Goal: Information Seeking & Learning: Learn about a topic

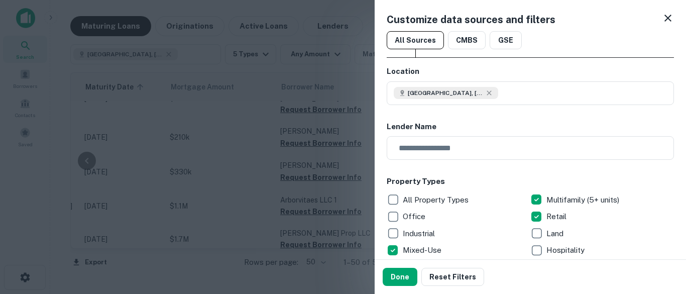
scroll to position [283, 0]
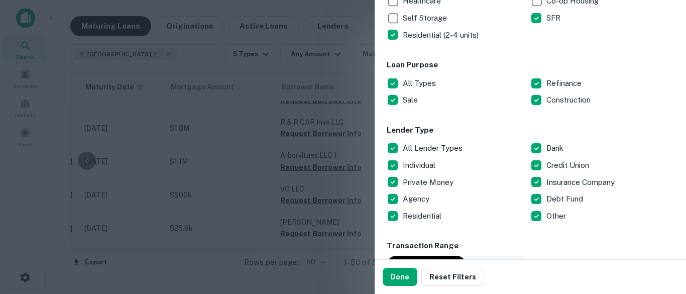
click at [335, 127] on div at bounding box center [343, 147] width 686 height 294
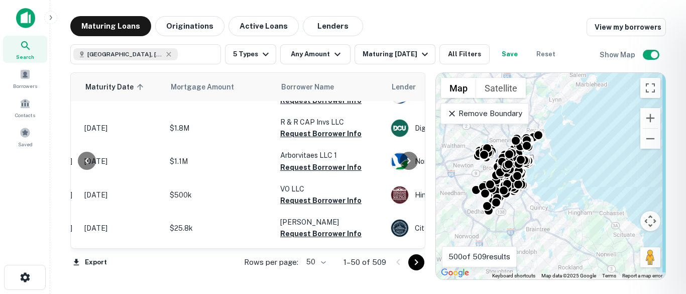
click at [146, 56] on div at bounding box center [343, 147] width 686 height 294
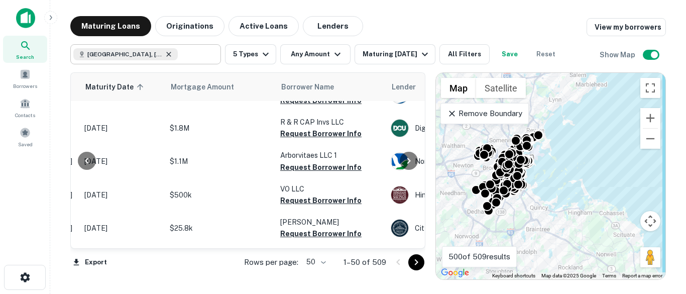
click at [165, 54] on icon at bounding box center [169, 54] width 8 height 8
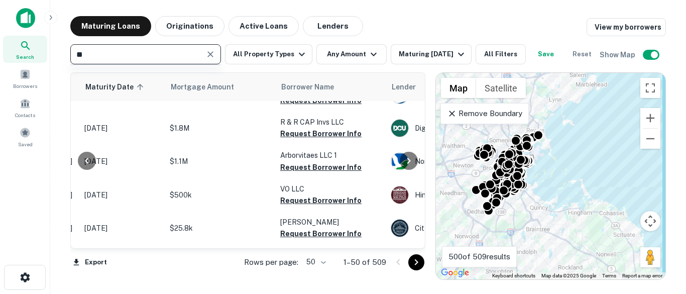
type input "*"
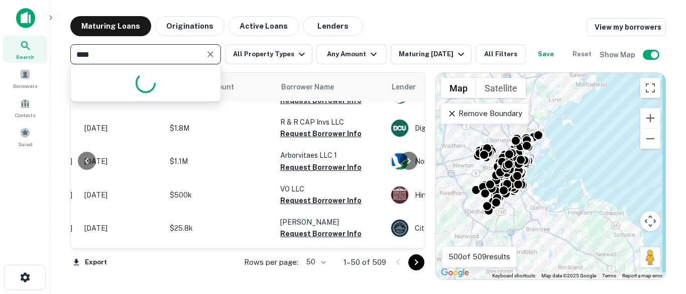
type input "*****"
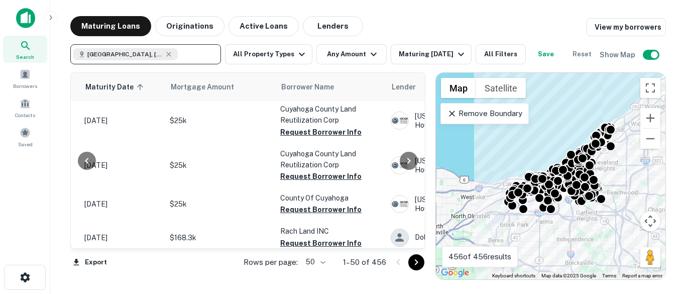
click at [75, 246] on div at bounding box center [87, 160] width 32 height 175
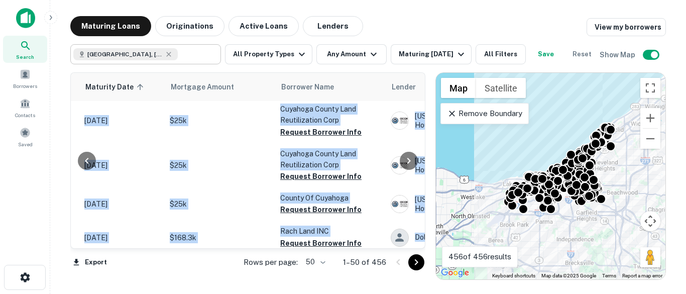
click at [75, 246] on div at bounding box center [87, 160] width 32 height 175
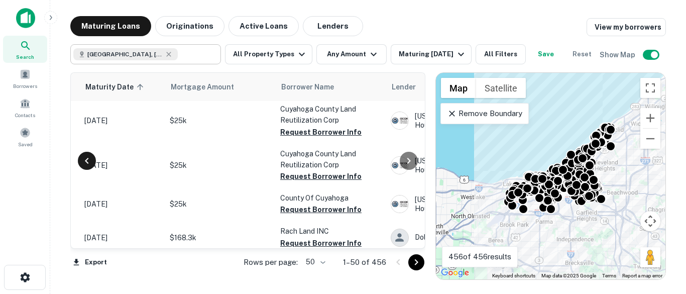
click at [84, 167] on icon at bounding box center [87, 161] width 12 height 12
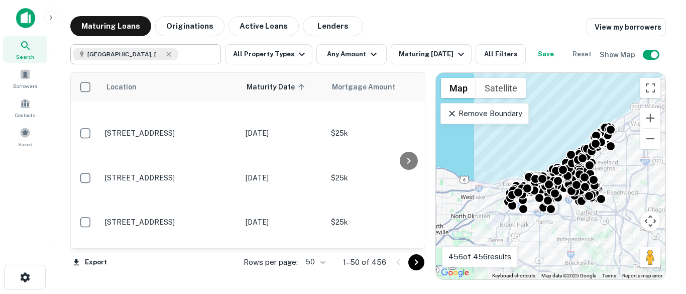
scroll to position [383, 0]
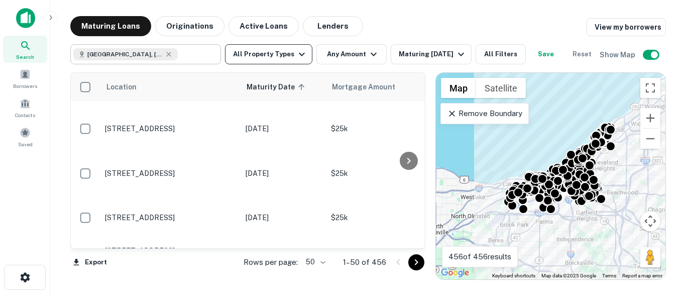
click at [300, 52] on icon "button" at bounding box center [302, 54] width 12 height 12
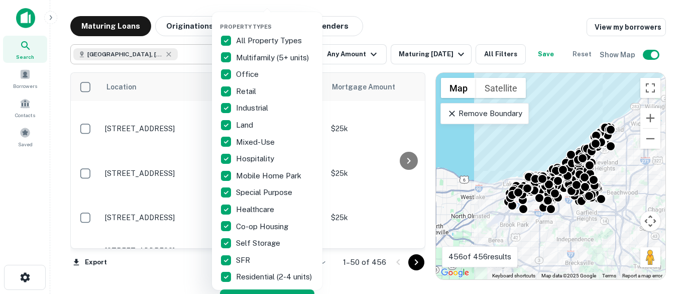
click at [409, 25] on div at bounding box center [343, 147] width 686 height 294
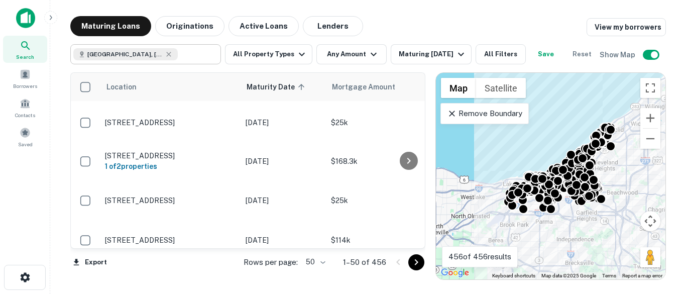
scroll to position [484, 0]
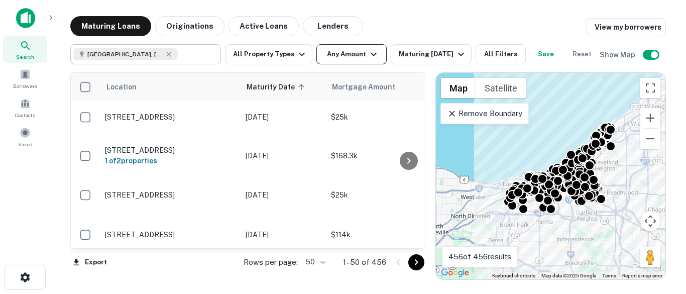
click at [369, 56] on icon "button" at bounding box center [374, 54] width 12 height 12
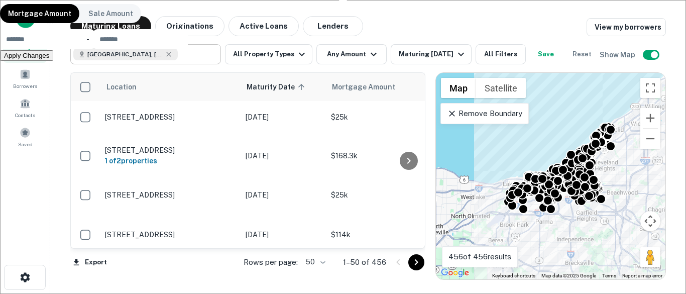
click at [94, 49] on input "number" at bounding box center [47, 39] width 94 height 20
type input "******"
click at [188, 49] on input "number" at bounding box center [140, 39] width 94 height 20
type input "*******"
click at [53, 75] on button "Apply Changes" at bounding box center [26, 70] width 53 height 11
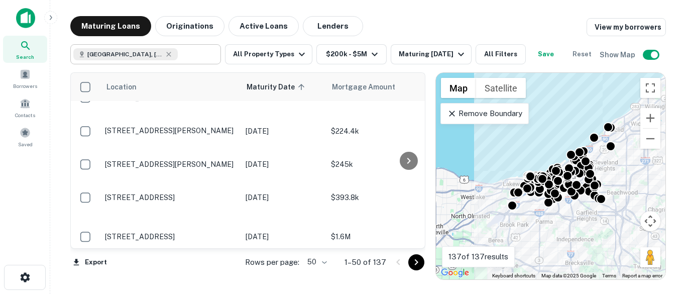
scroll to position [40, 0]
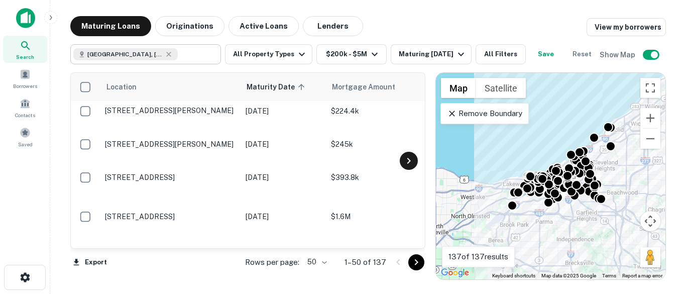
click at [411, 167] on icon at bounding box center [409, 161] width 12 height 12
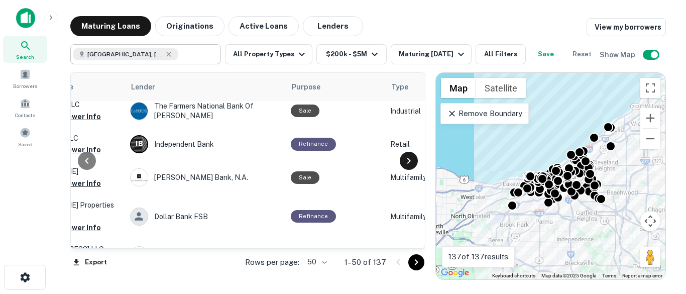
click at [411, 167] on icon at bounding box center [409, 161] width 12 height 12
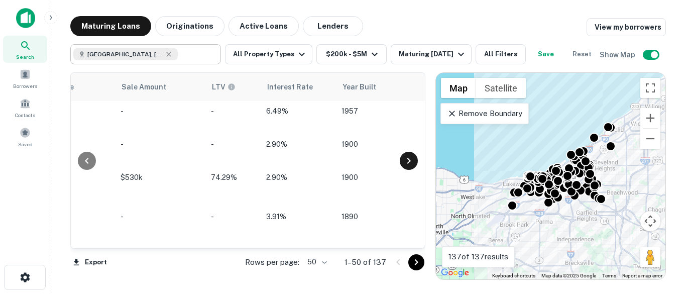
scroll to position [40, 844]
click at [92, 167] on icon at bounding box center [87, 161] width 12 height 12
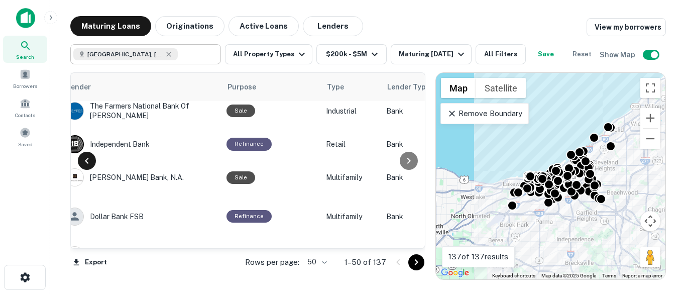
scroll to position [40, 422]
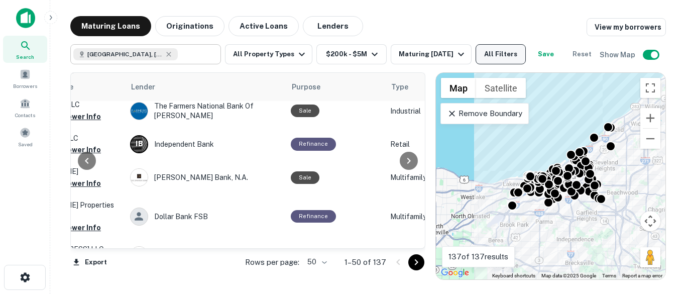
click at [506, 53] on button "All Filters" at bounding box center [501, 54] width 50 height 20
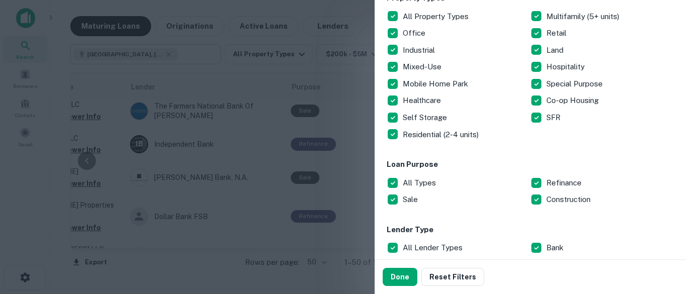
scroll to position [190, 0]
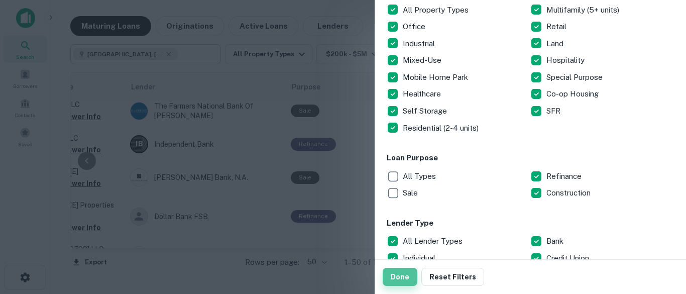
click at [401, 269] on button "Done" at bounding box center [400, 277] width 35 height 18
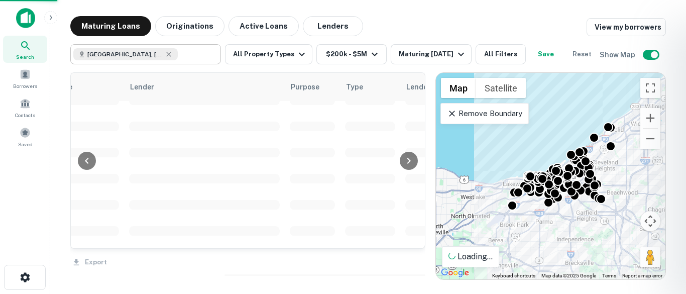
click at [401, 269] on div at bounding box center [343, 147] width 686 height 294
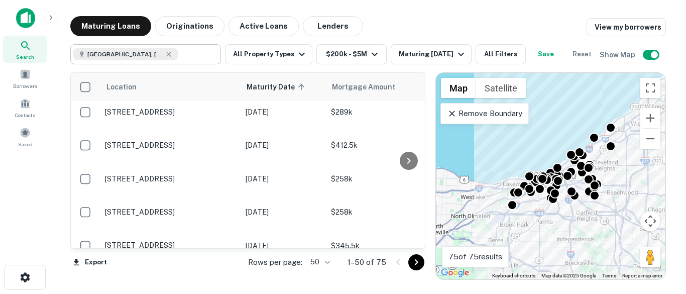
scroll to position [462, 0]
click at [410, 167] on icon at bounding box center [409, 161] width 12 height 12
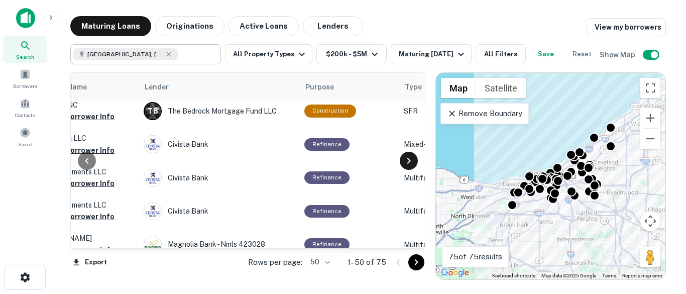
scroll to position [462, 422]
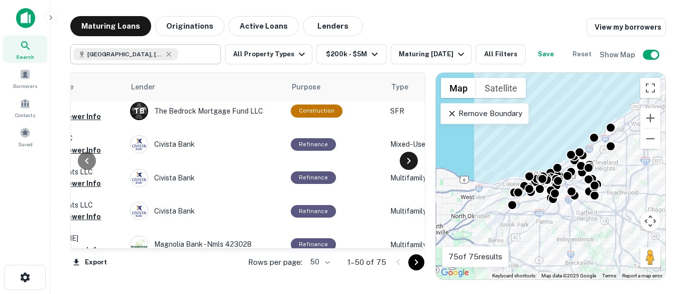
click at [410, 167] on icon at bounding box center [409, 161] width 12 height 12
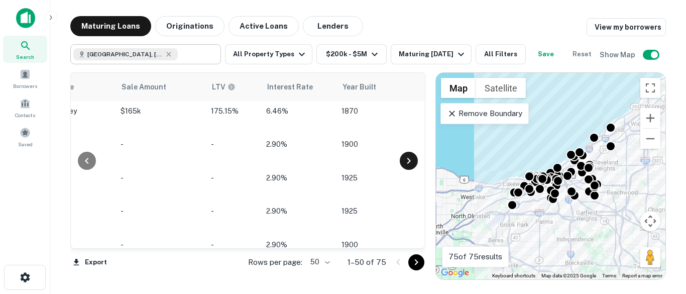
scroll to position [462, 844]
click at [410, 167] on icon at bounding box center [409, 161] width 12 height 12
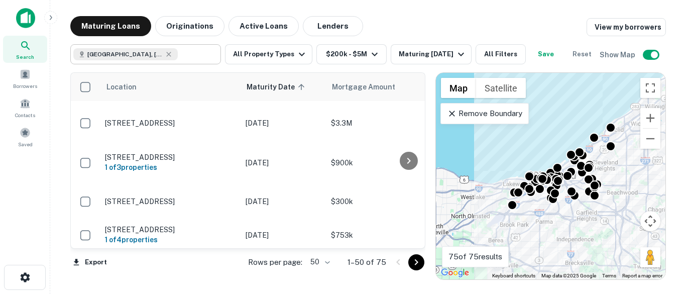
scroll to position [1598, 0]
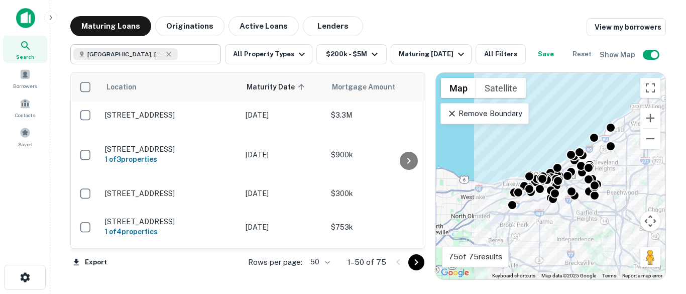
click at [414, 245] on div at bounding box center [409, 160] width 20 height 175
click at [421, 262] on icon "Go to next page" at bounding box center [416, 262] width 12 height 12
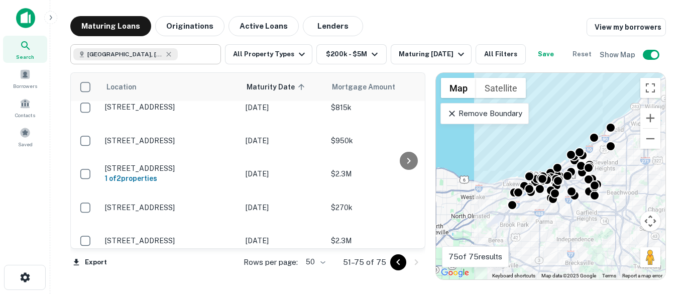
scroll to position [757, 0]
